Goal: Check status: Check status

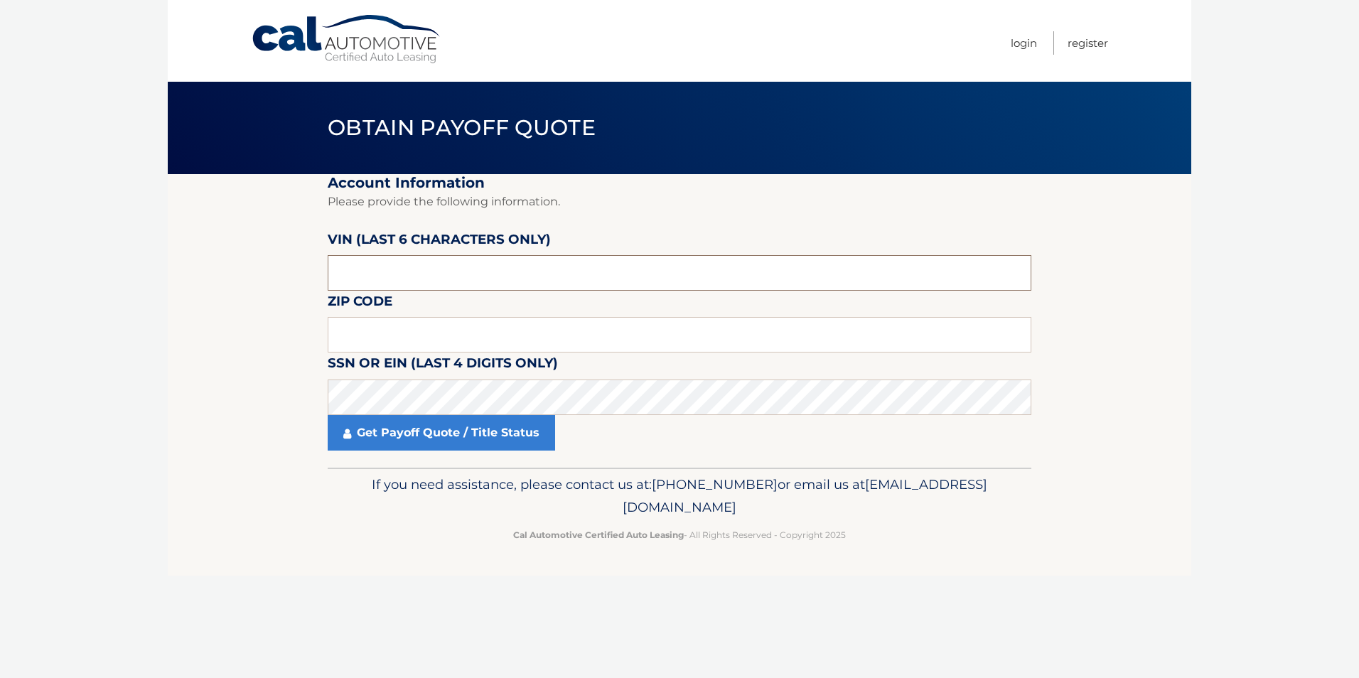
click at [346, 273] on input "text" at bounding box center [680, 273] width 704 height 36
click at [345, 272] on input "text" at bounding box center [680, 273] width 704 height 36
type input "NT2304"
click at [384, 340] on input "text" at bounding box center [680, 335] width 704 height 36
type input "14224"
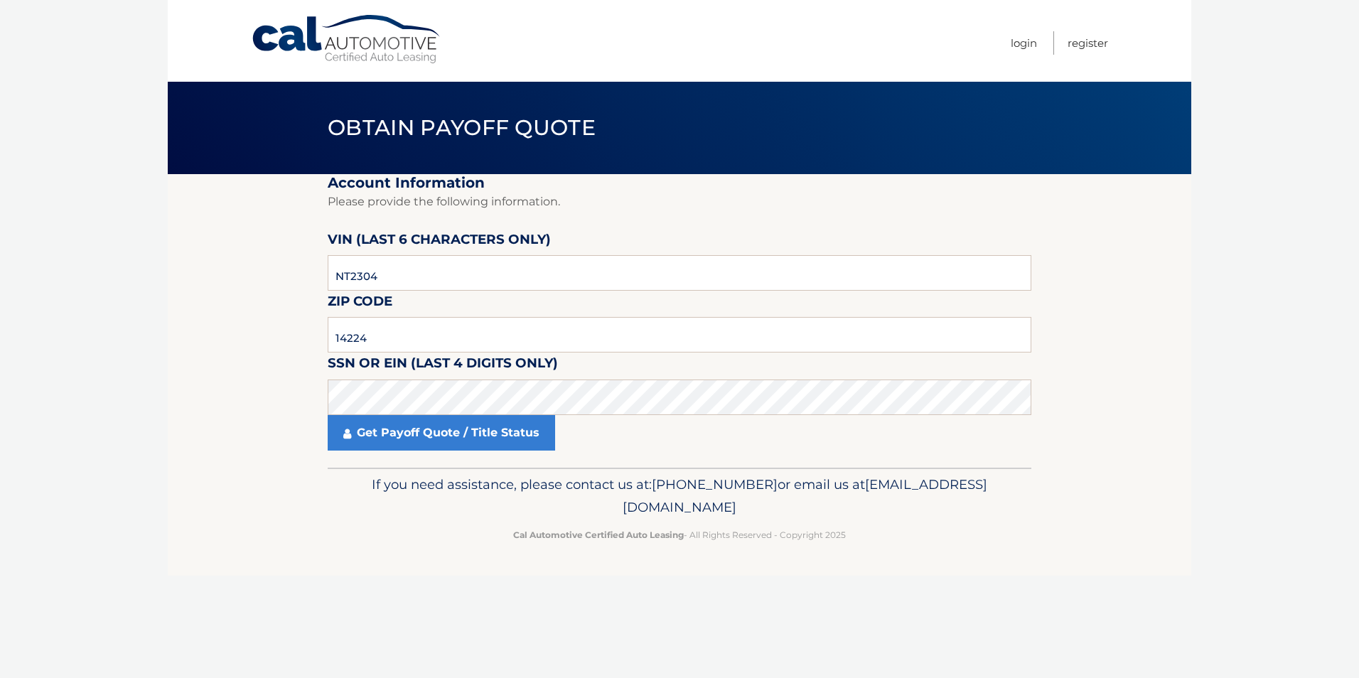
click at [855, 231] on fieldset "Account Information Please provide the following information. [PERSON_NAME] (la…" at bounding box center [680, 321] width 704 height 294
click at [445, 433] on link "Get Payoff Quote / Title Status" at bounding box center [441, 433] width 227 height 36
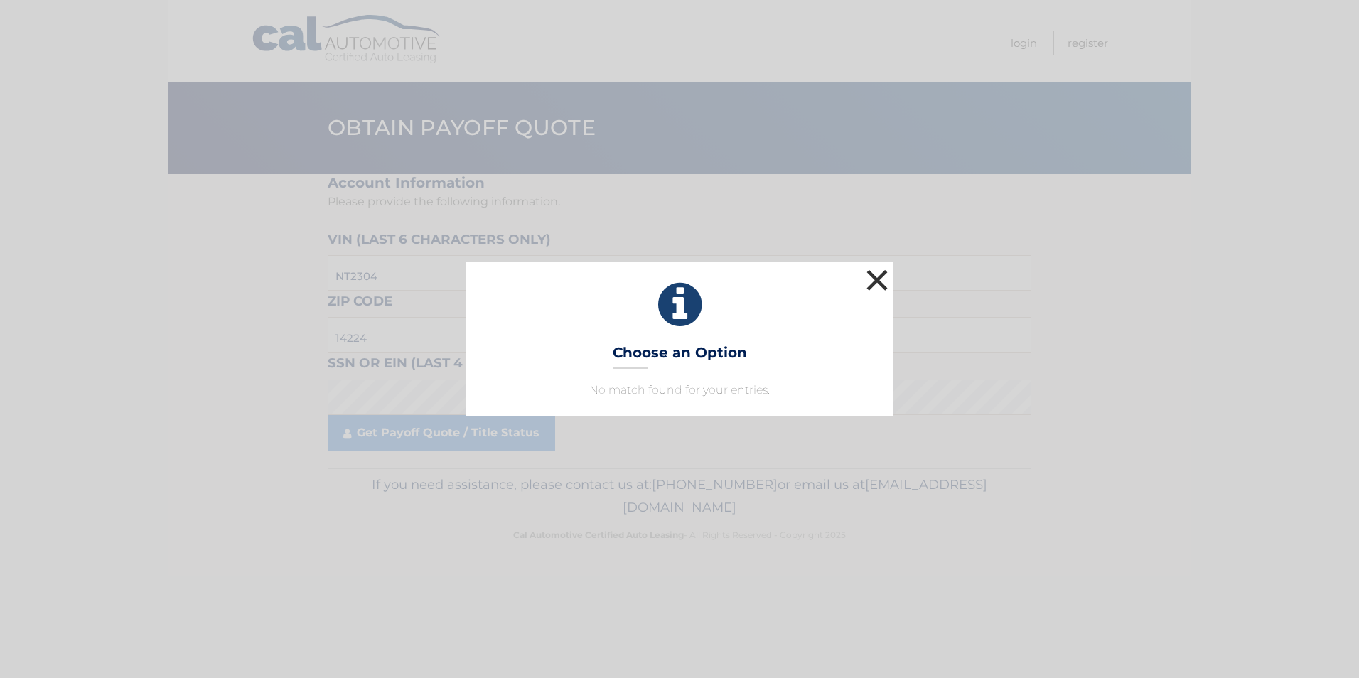
click at [876, 279] on button "×" at bounding box center [877, 280] width 28 height 28
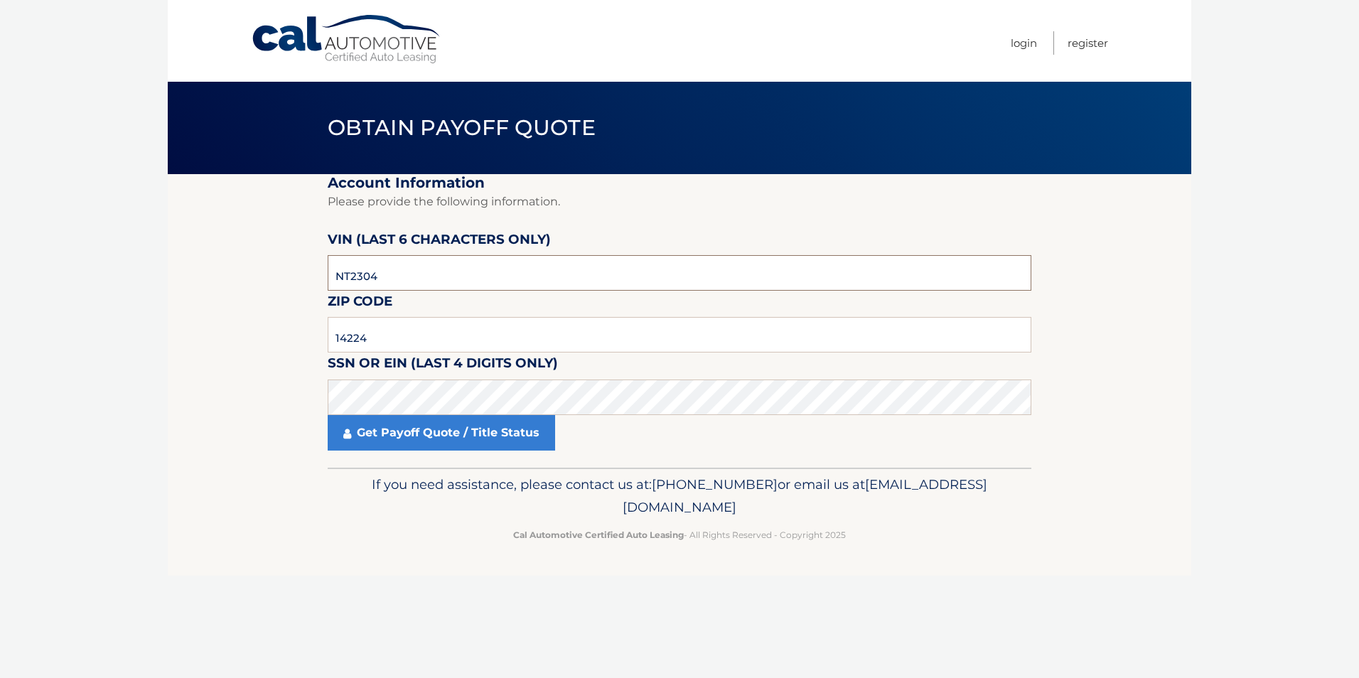
click at [406, 277] on input "NT2304" at bounding box center [680, 273] width 704 height 36
type input "N*****"
type input "230466"
click at [475, 439] on link "Get Payoff Quote / Title Status" at bounding box center [441, 433] width 227 height 36
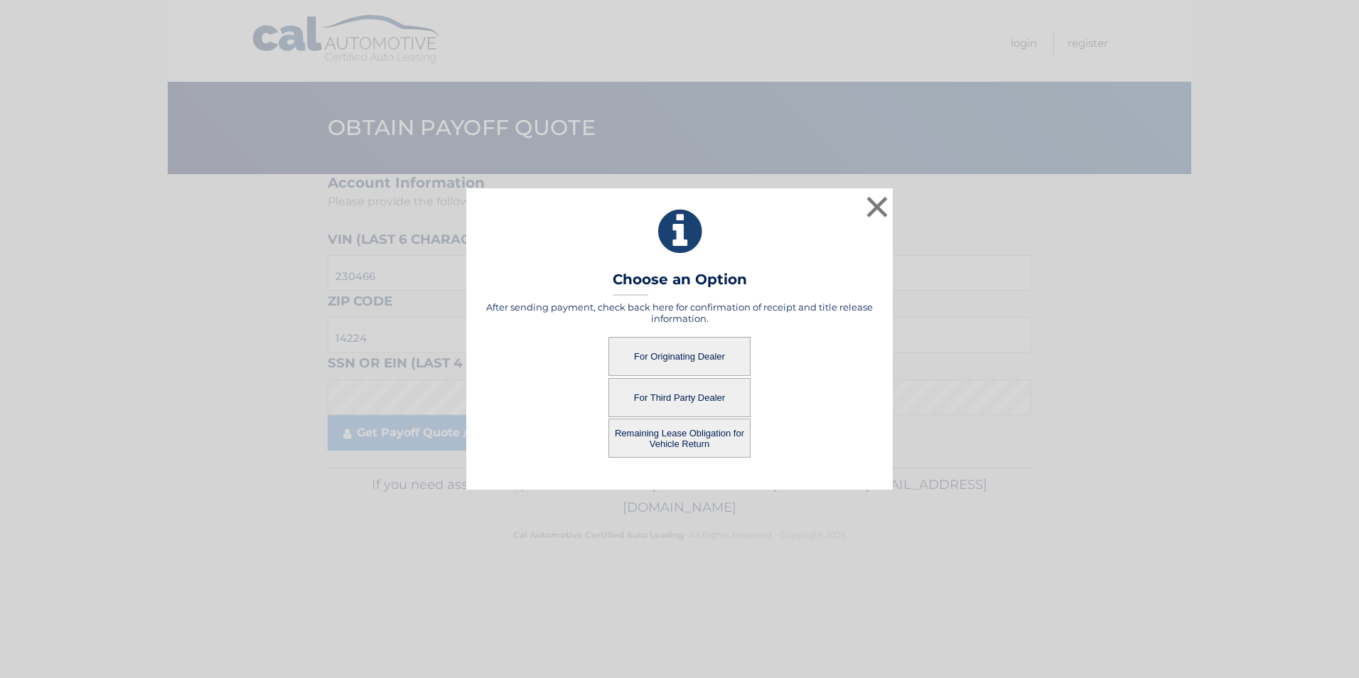
click at [687, 355] on button "For Originating Dealer" at bounding box center [679, 356] width 142 height 39
click at [692, 355] on button "For Originating Dealer" at bounding box center [679, 356] width 142 height 39
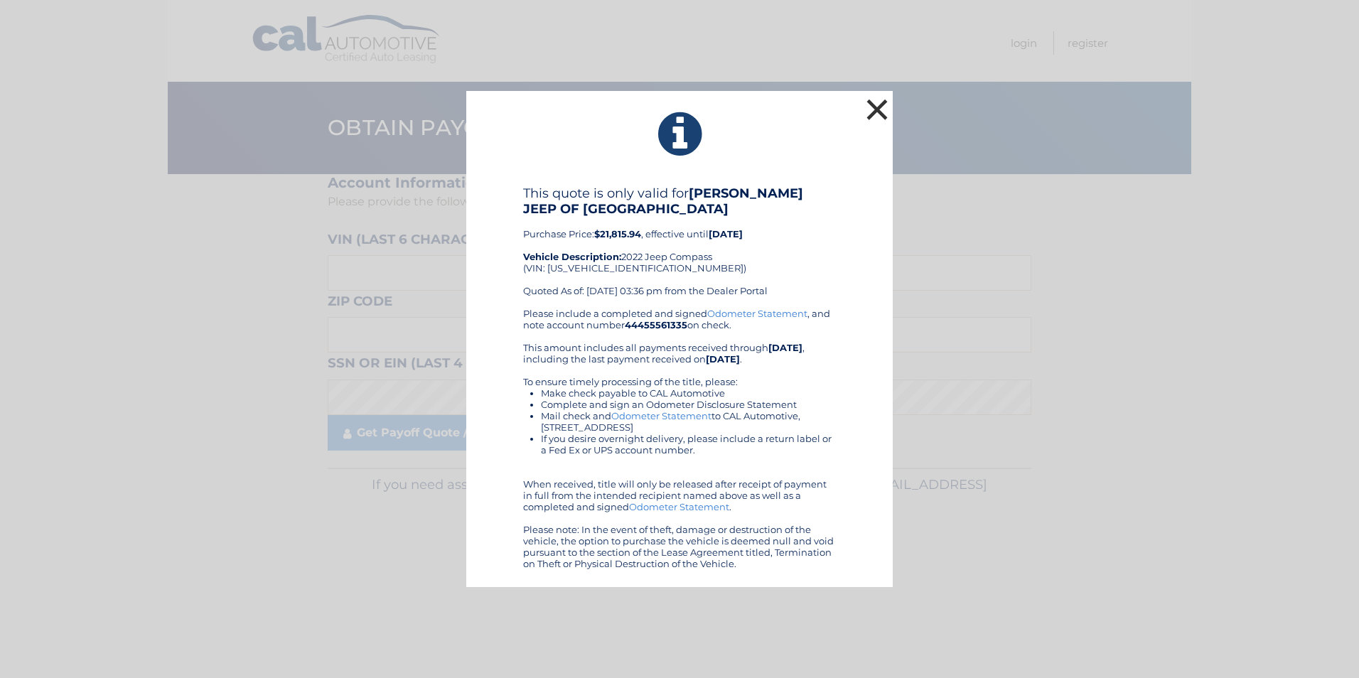
click at [874, 106] on button "×" at bounding box center [877, 109] width 28 height 28
